Goal: Information Seeking & Learning: Learn about a topic

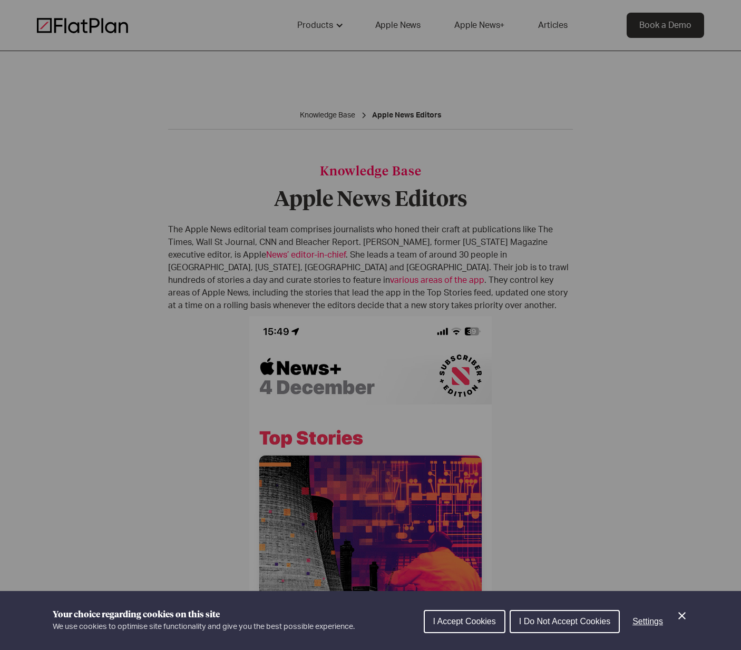
click at [465, 628] on button "I Accept Cookies" at bounding box center [465, 621] width 82 height 23
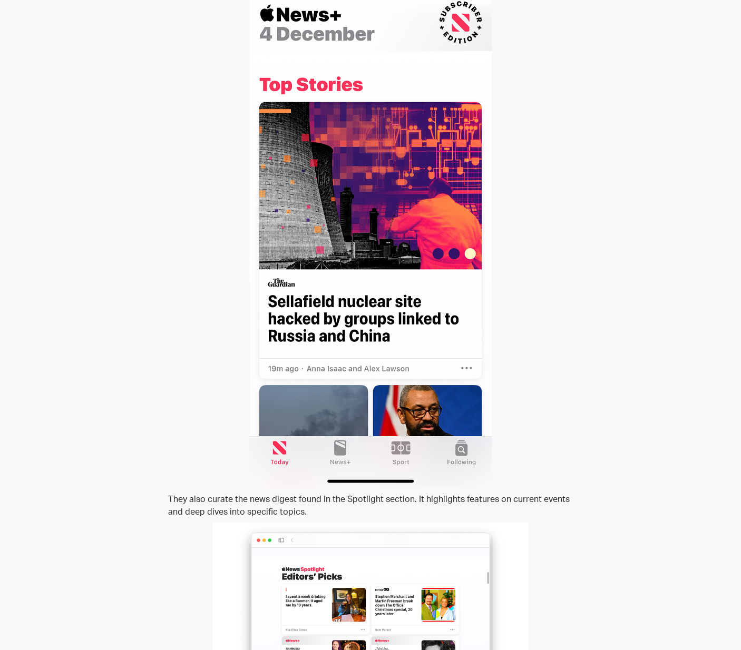
scroll to position [595, 0]
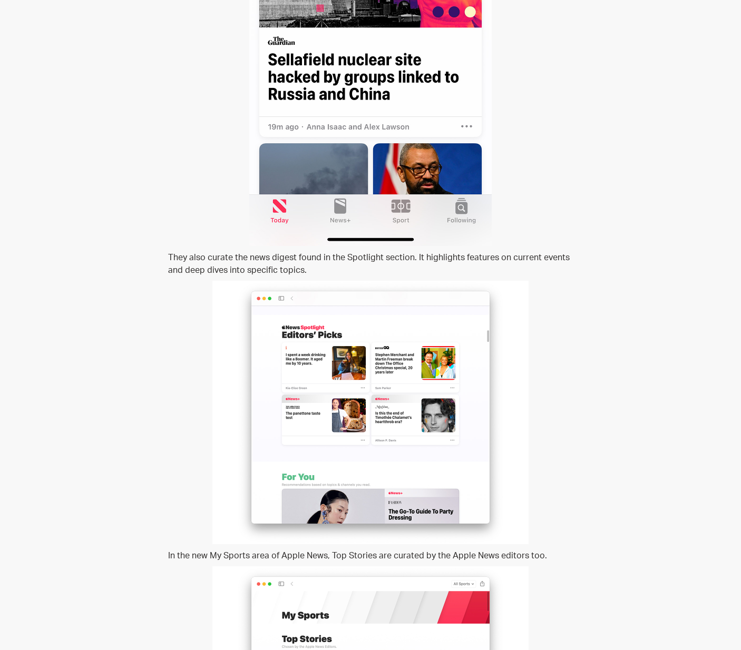
click at [292, 261] on p "They also curate the news digest found in the Spotlight section. It highlights …" at bounding box center [370, 263] width 405 height 25
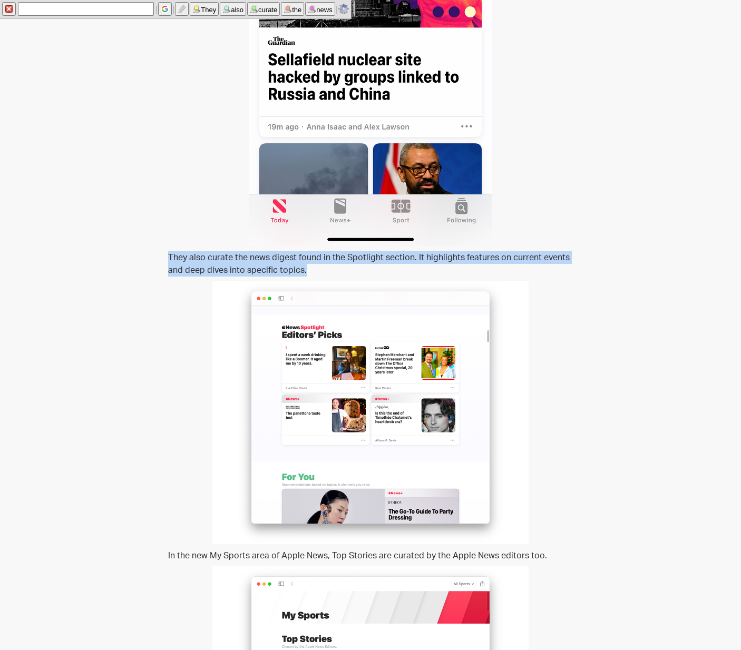
click at [323, 268] on p "They also curate the news digest found in the Spotlight section. It highlights …" at bounding box center [370, 263] width 405 height 25
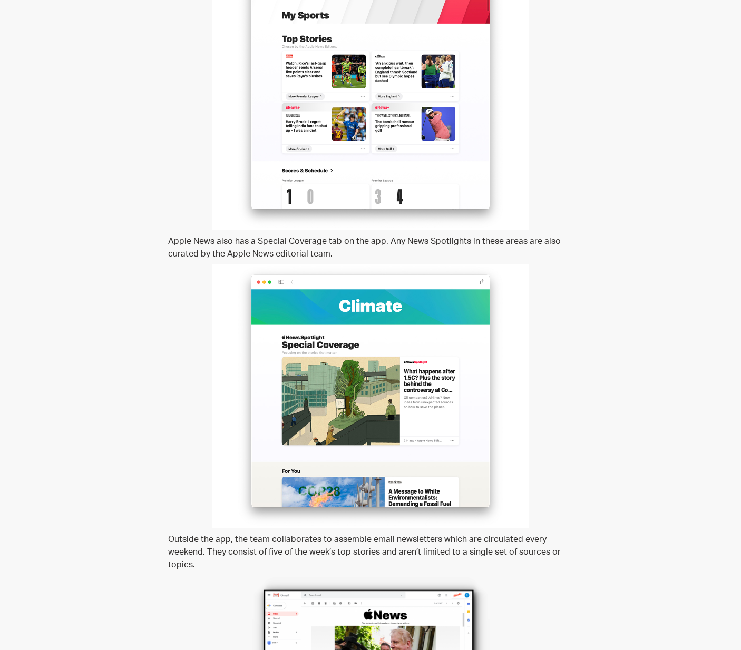
scroll to position [1196, 0]
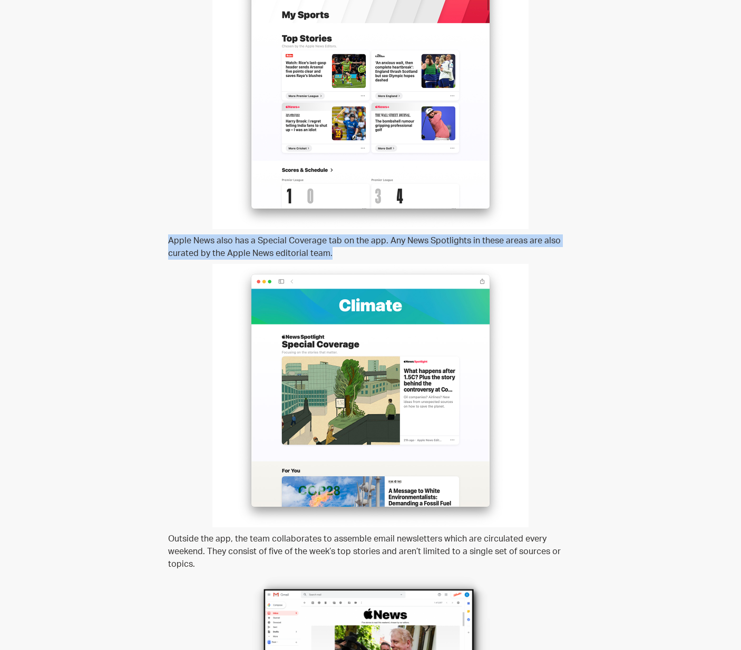
drag, startPoint x: 162, startPoint y: 243, endPoint x: 379, endPoint y: 255, distance: 217.4
click at [379, 255] on p "Apple News also has a Special Coverage tab on the app. Any News Spotlights in t…" at bounding box center [370, 246] width 405 height 25
drag, startPoint x: 372, startPoint y: 257, endPoint x: 178, endPoint y: 244, distance: 194.8
click at [178, 244] on p "Apple News also has a Special Coverage tab on the app. Any News Spotlights in t…" at bounding box center [370, 246] width 405 height 25
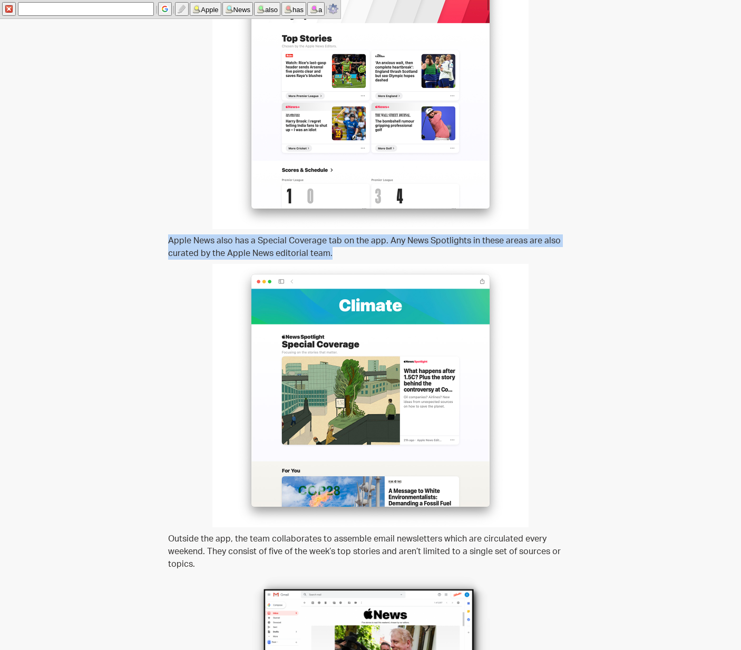
click at [178, 244] on p "Apple News also has a Special Coverage tab on the app. Any News Spotlights in t…" at bounding box center [370, 246] width 405 height 25
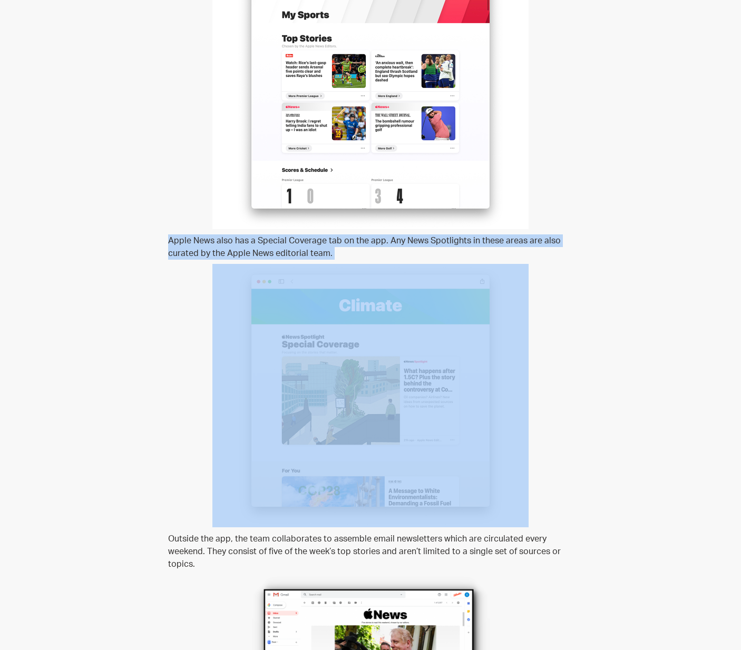
drag, startPoint x: 178, startPoint y: 244, endPoint x: 389, endPoint y: 261, distance: 211.4
click at [380, 254] on p "Apple News also has a Special Coverage tab on the app. Any News Spotlights in t…" at bounding box center [370, 246] width 405 height 25
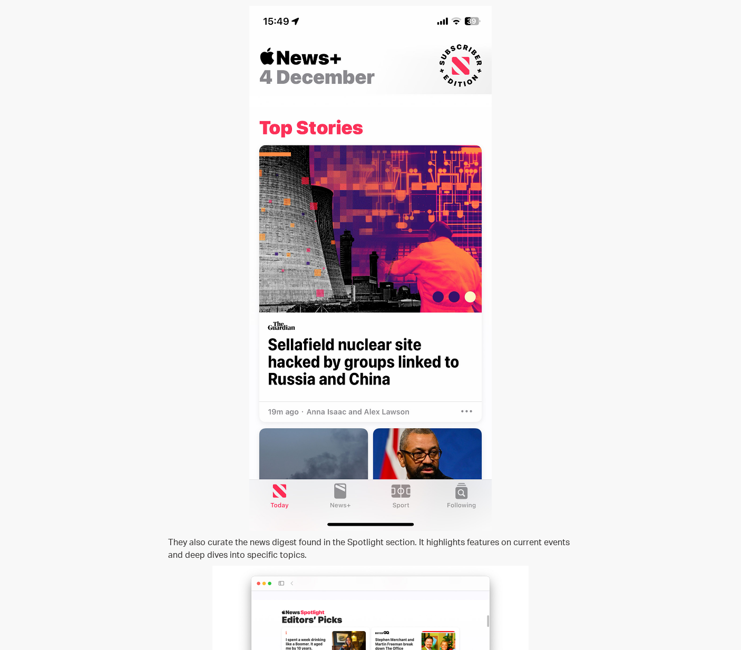
scroll to position [0, 0]
